Goal: Communication & Community: Participate in discussion

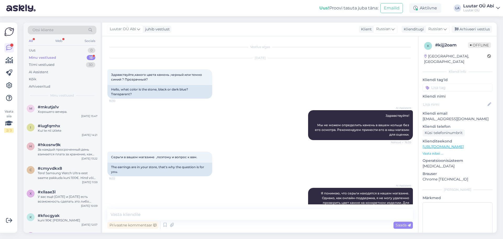
scroll to position [55, 0]
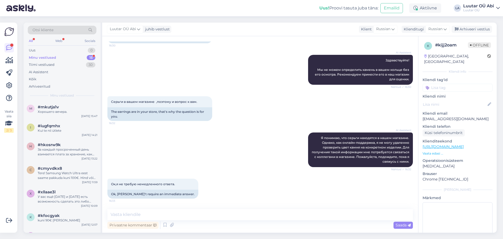
click at [44, 58] on div "Minu vestlused" at bounding box center [42, 57] width 27 height 5
click at [31, 51] on div "Uus" at bounding box center [32, 50] width 7 height 5
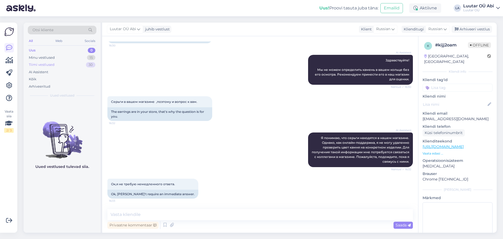
click at [36, 64] on div "Tiimi vestlused" at bounding box center [42, 64] width 26 height 5
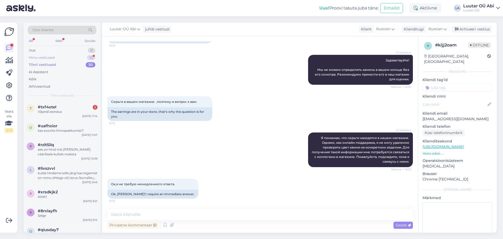
click at [51, 56] on div "Minu vestlused" at bounding box center [42, 57] width 26 height 5
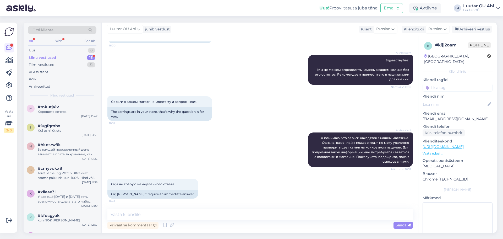
click at [39, 58] on div "Minu vestlused" at bounding box center [42, 57] width 27 height 5
click at [41, 58] on div "Minu vestlused" at bounding box center [42, 57] width 27 height 5
click at [36, 51] on div "Uus 0" at bounding box center [62, 50] width 69 height 7
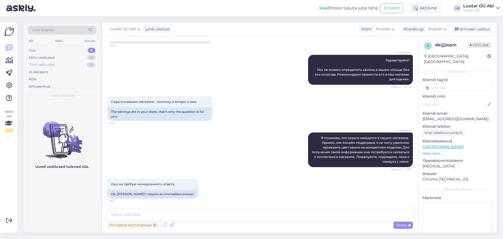
click at [39, 66] on div "Tiimi vestlused" at bounding box center [42, 64] width 26 height 5
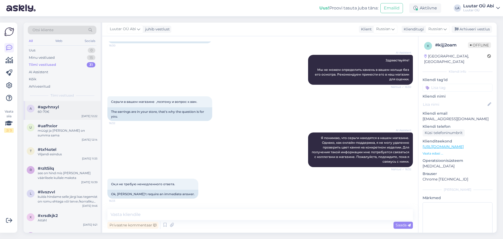
click at [48, 108] on span "#agvhnxyl" at bounding box center [48, 107] width 21 height 5
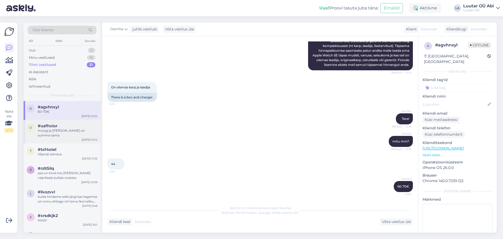
click at [54, 126] on span "#uafhxior" at bounding box center [48, 125] width 20 height 5
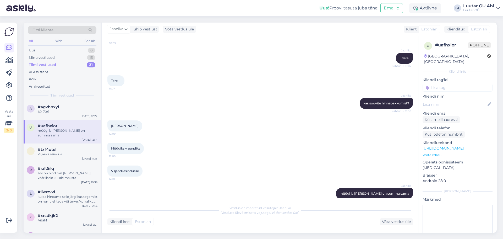
scroll to position [123, 0]
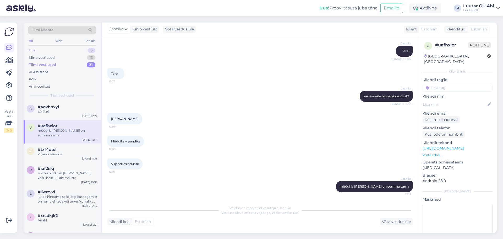
click at [51, 49] on div "Uus 0" at bounding box center [62, 50] width 69 height 7
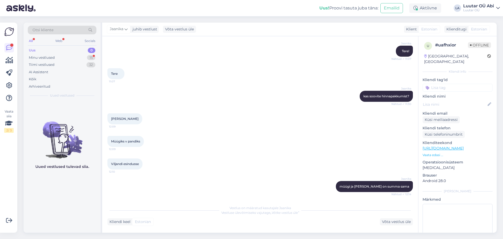
scroll to position [145, 0]
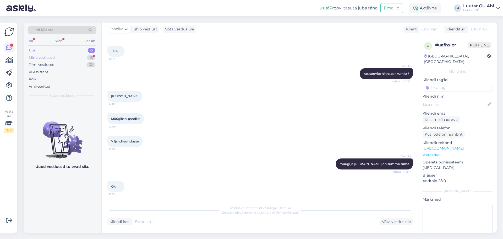
click at [48, 57] on div "Minu vestlused" at bounding box center [42, 57] width 26 height 5
